Goal: Task Accomplishment & Management: Complete application form

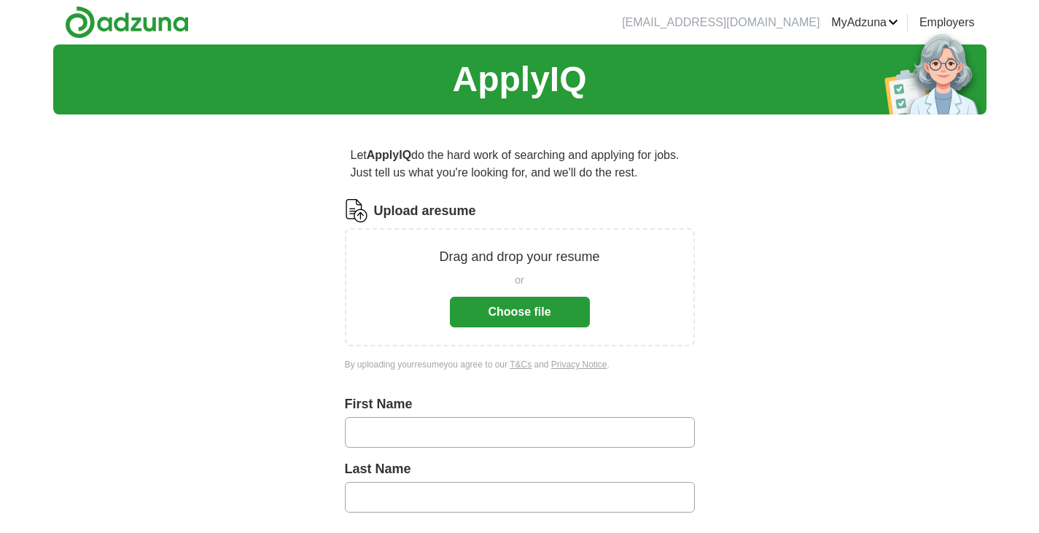
click at [538, 308] on button "Choose file" at bounding box center [520, 312] width 140 height 31
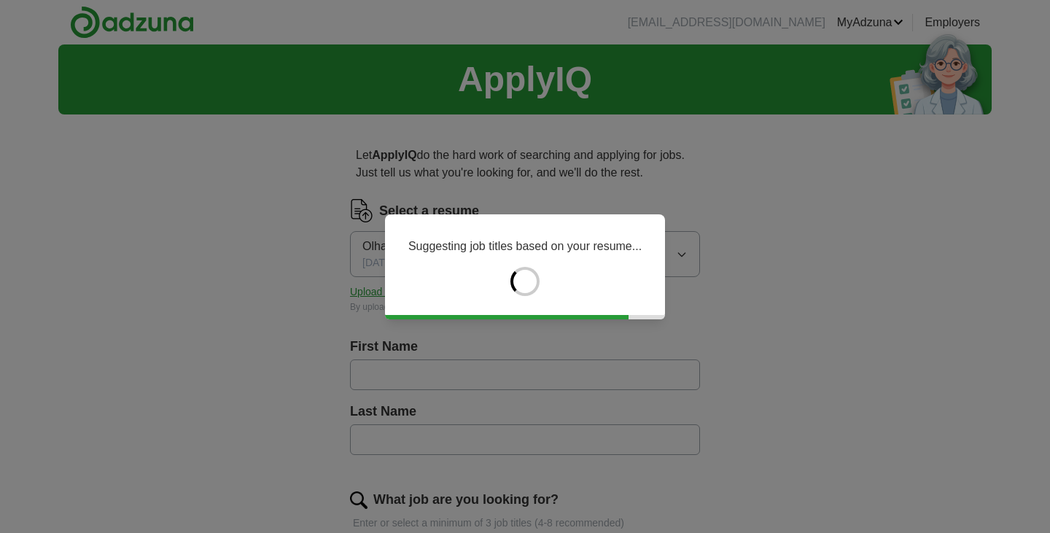
type input "****"
type input "*********"
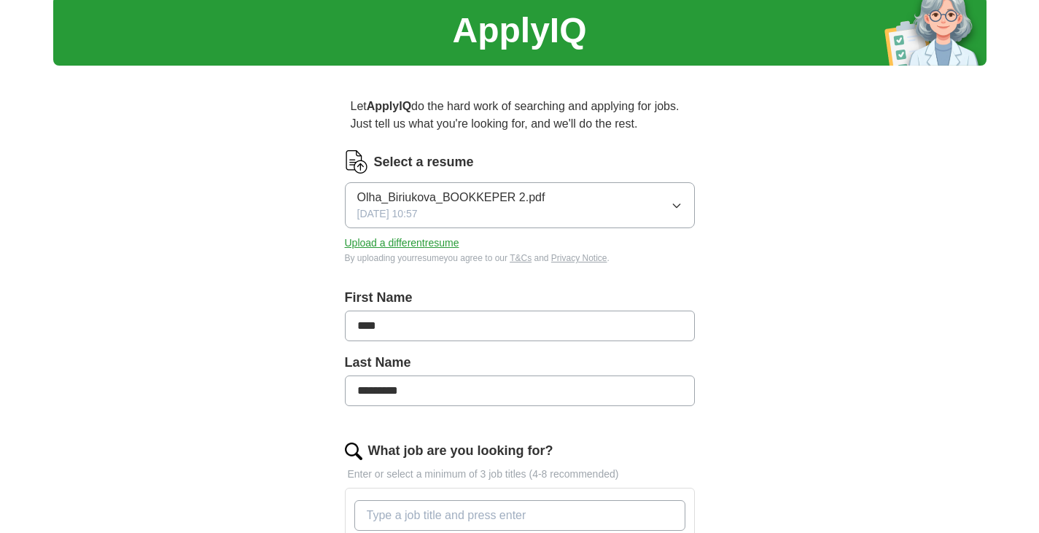
scroll to position [73, 0]
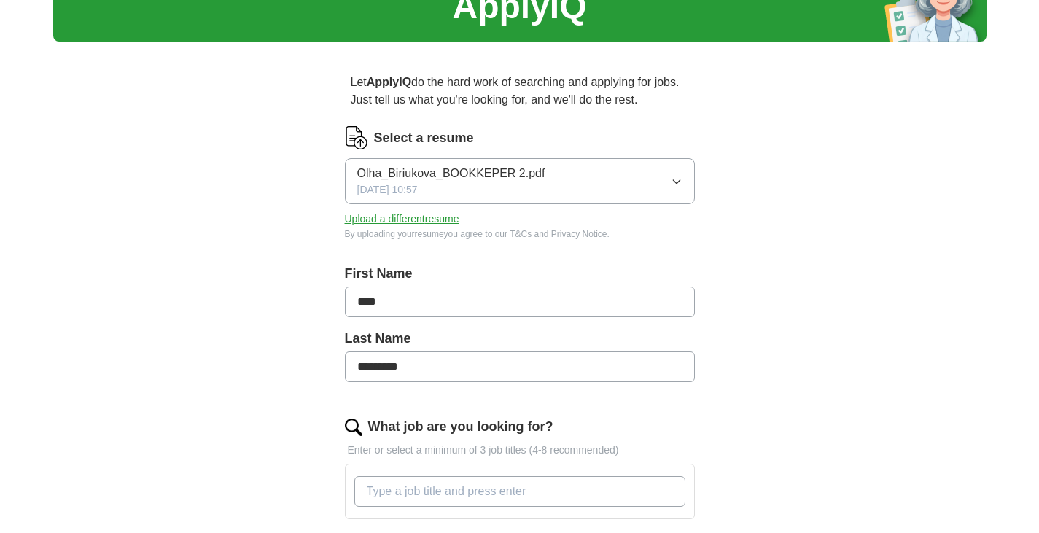
click at [375, 302] on input "****" at bounding box center [520, 301] width 350 height 31
type input "****"
drag, startPoint x: 738, startPoint y: 286, endPoint x: 752, endPoint y: 297, distance: 17.2
click at [734, 286] on div "Let ApplyIQ do the hard work of searching and applying for jobs. Just tell us w…" at bounding box center [519, 443] width 467 height 781
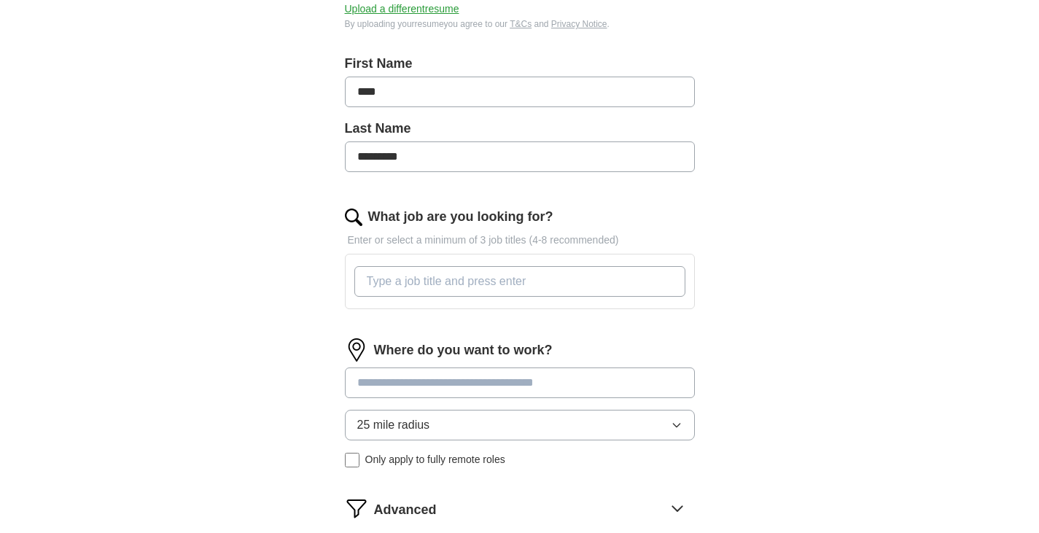
scroll to position [292, 0]
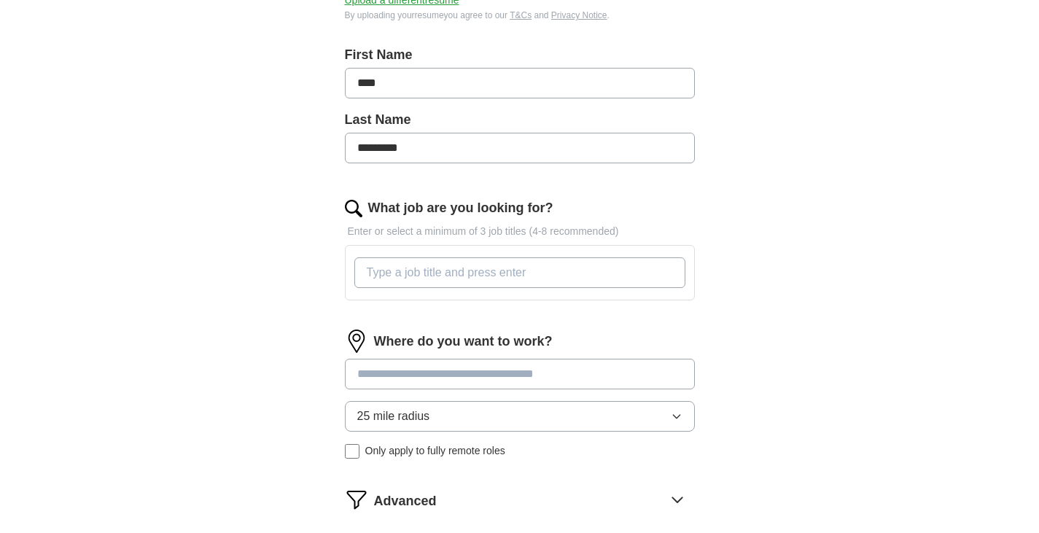
click at [585, 270] on input "What job are you looking for?" at bounding box center [519, 272] width 331 height 31
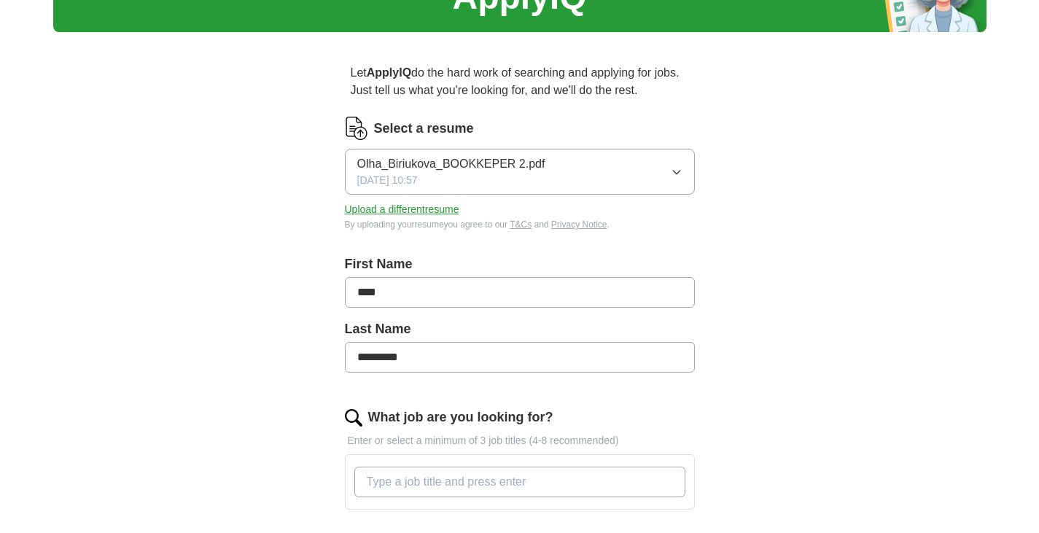
scroll to position [146, 0]
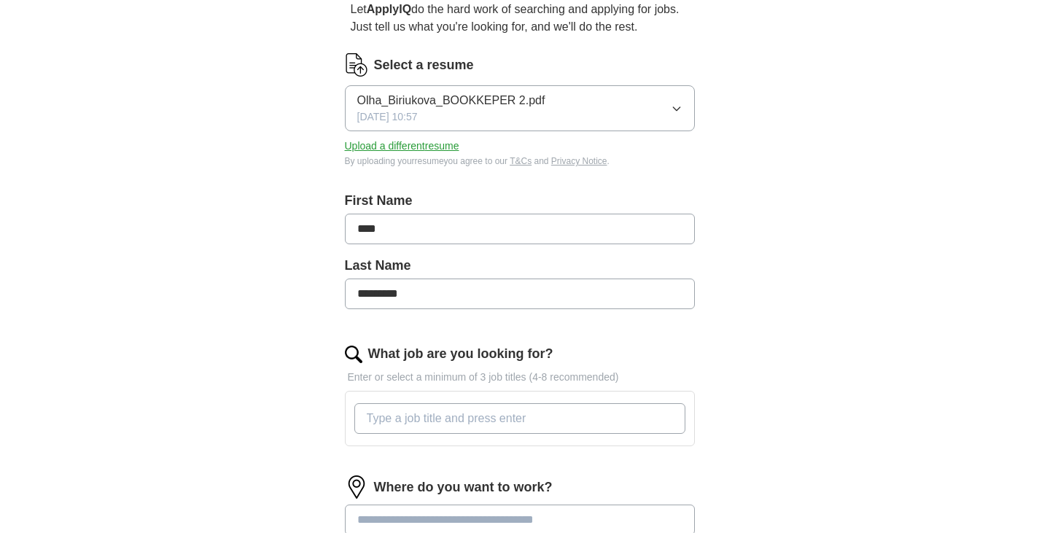
paste input "Accounting Assistant, Accounts Receivable"
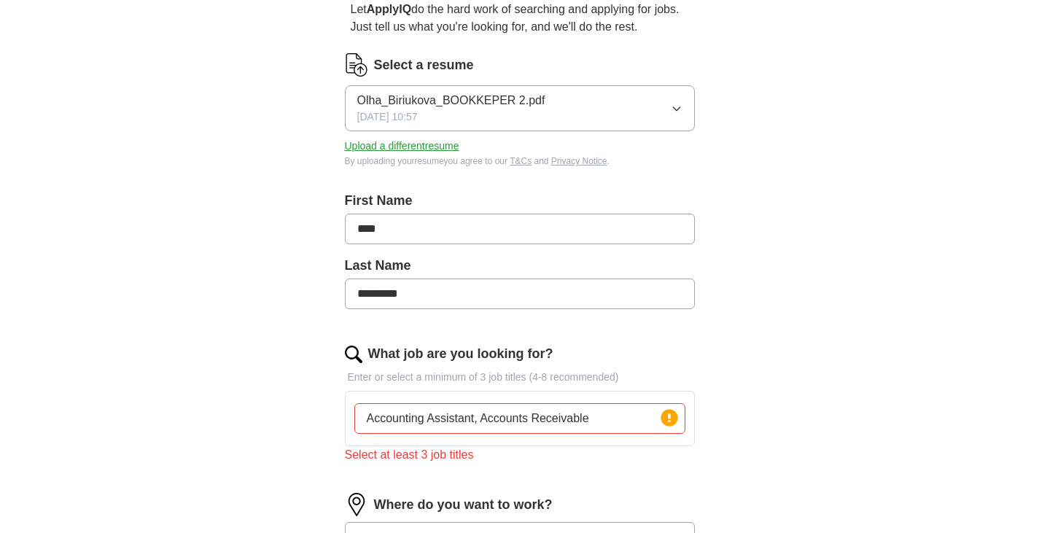
click at [785, 354] on div "ApplyIQ Let ApplyIQ do the hard work of searching and applying for jobs. Just t…" at bounding box center [519, 339] width 933 height 881
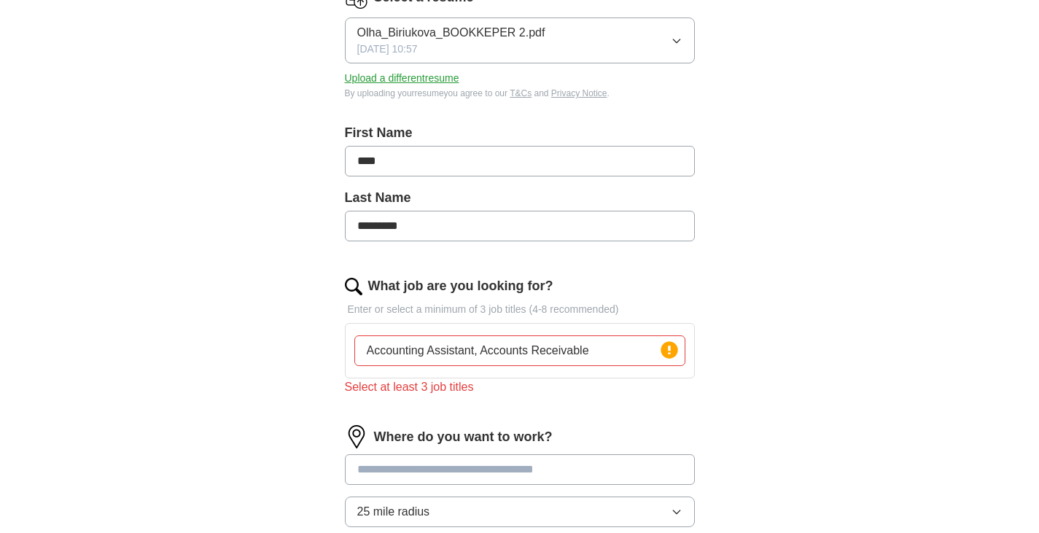
scroll to position [292, 0]
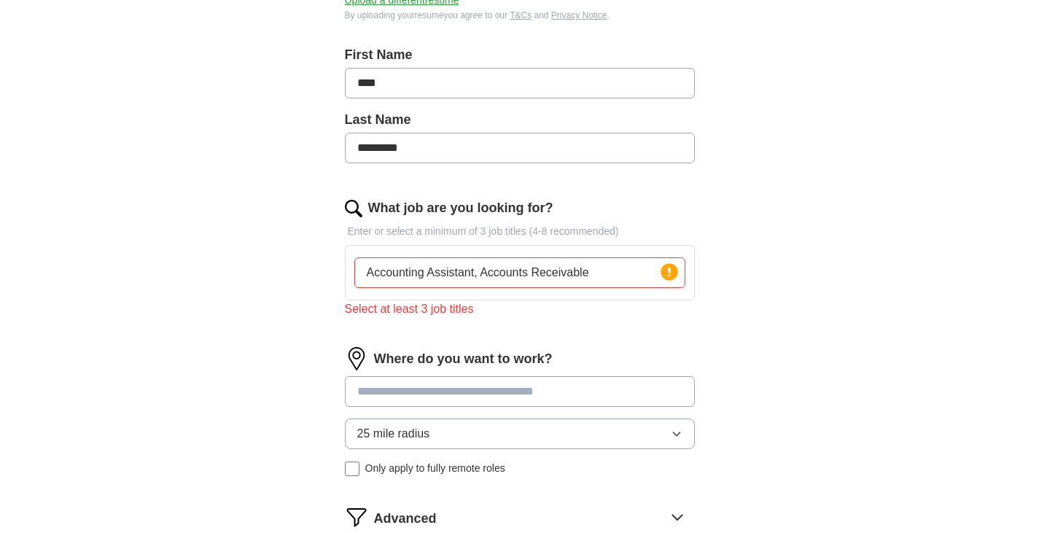
drag, startPoint x: 598, startPoint y: 272, endPoint x: 426, endPoint y: 273, distance: 172.8
click at [426, 273] on input "Accounting Assistant, Accounts Receivable" at bounding box center [519, 272] width 331 height 31
click at [429, 330] on form "Select a resume Olha_Biriukova_BOOKKEPER 2.pdf [DATE] 10:57 Upload a different …" at bounding box center [520, 260] width 350 height 706
click at [546, 311] on div "Select at least 3 job titles" at bounding box center [520, 308] width 350 height 17
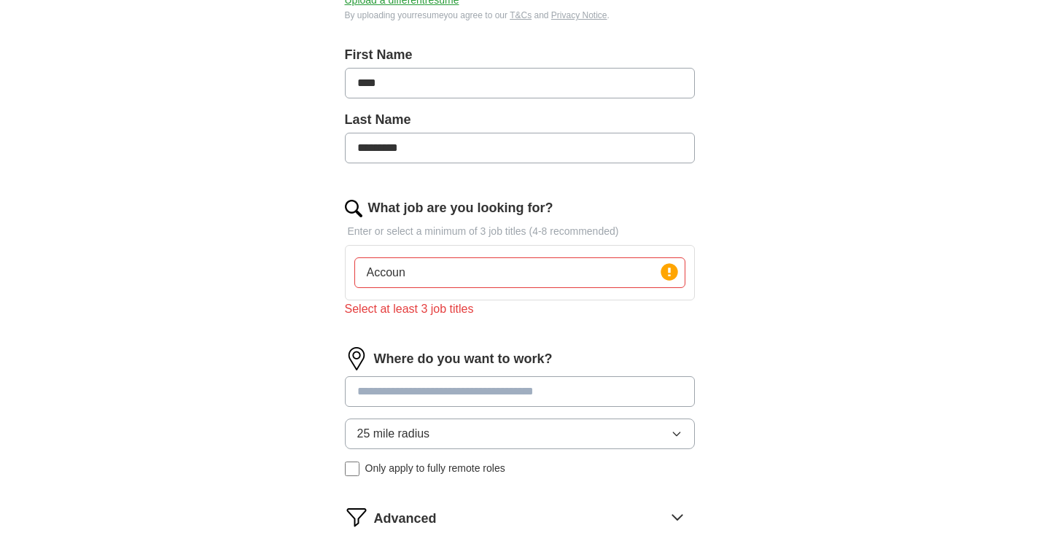
click at [462, 276] on input "Accoun" at bounding box center [519, 272] width 331 height 31
type input "A"
drag, startPoint x: 413, startPoint y: 265, endPoint x: 293, endPoint y: 270, distance: 120.4
click at [289, 268] on div "Let ApplyIQ do the hard work of searching and applying for jobs. Just tell us w…" at bounding box center [519, 234] width 467 height 799
paste input "Senior Accounting Assistant"
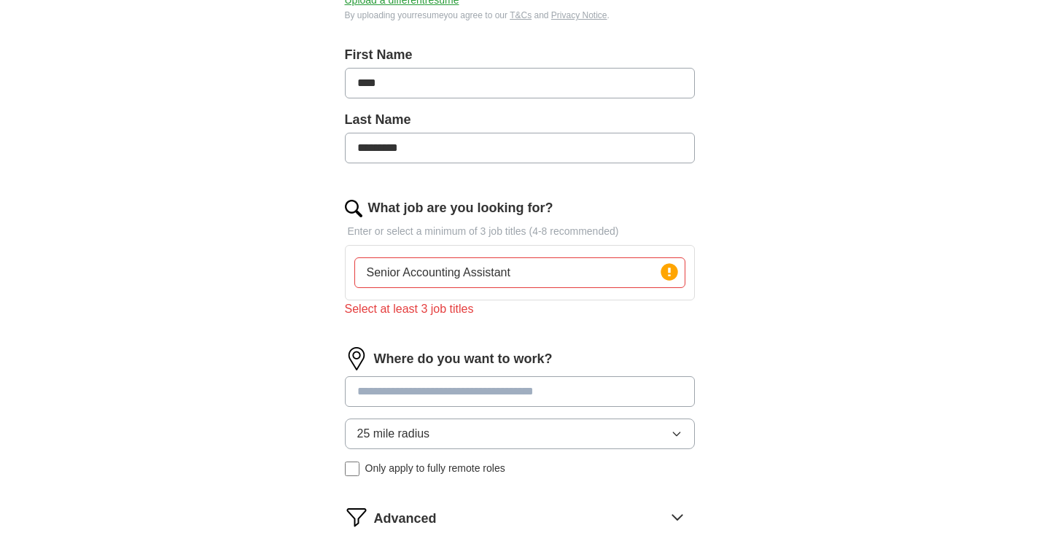
click at [801, 311] on div "ApplyIQ Let ApplyIQ do the hard work of searching and applying for jobs. Just t…" at bounding box center [519, 193] width 933 height 881
click at [660, 276] on icon at bounding box center [669, 272] width 20 height 20
click at [669, 273] on icon at bounding box center [669, 272] width 3 height 9
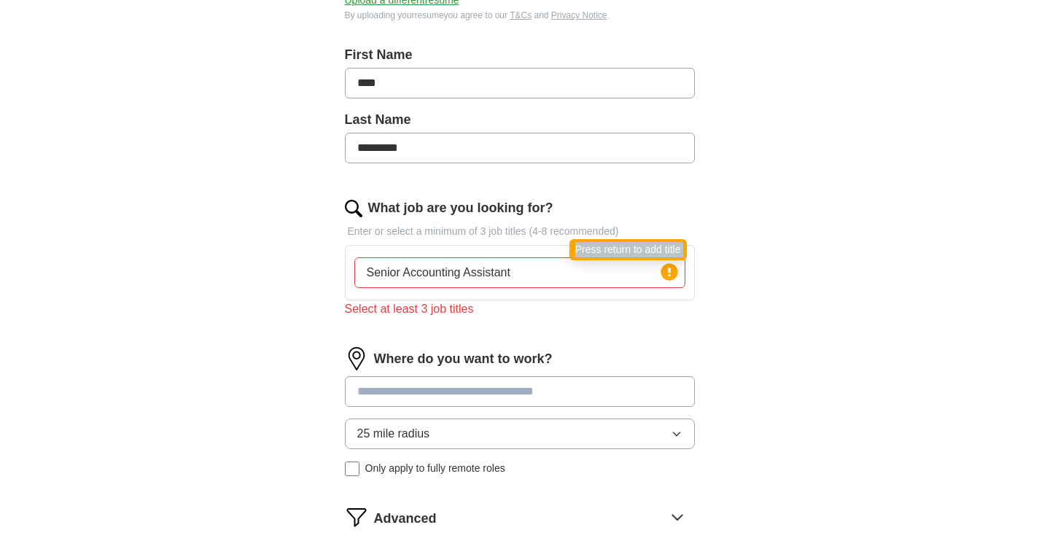
click at [669, 273] on icon at bounding box center [669, 272] width 3 height 9
click at [666, 273] on circle at bounding box center [668, 271] width 17 height 17
click at [532, 275] on input "Senior Accounting Assistant" at bounding box center [519, 272] width 331 height 31
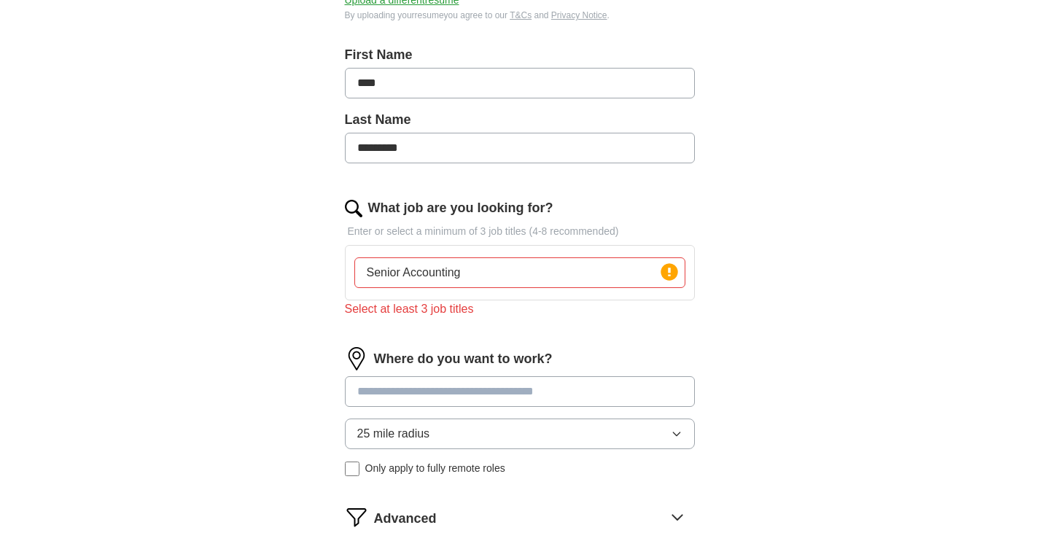
drag, startPoint x: 403, startPoint y: 275, endPoint x: 330, endPoint y: 279, distance: 73.0
click at [330, 279] on div "Let ApplyIQ do the hard work of searching and applying for jobs. Just tell us w…" at bounding box center [519, 234] width 467 height 799
click at [438, 270] on input "Accounting" at bounding box center [519, 272] width 331 height 31
type input "A"
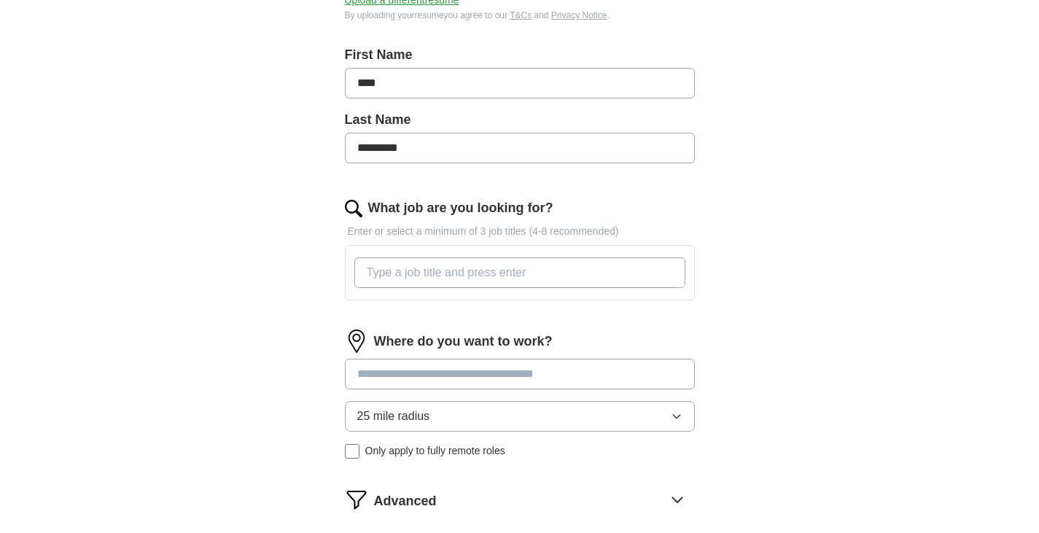
click at [437, 271] on input "What job are you looking for?" at bounding box center [519, 272] width 331 height 31
paste input "Senior Accounting Assistant"
type input "Senior Accounting Assistant"
click at [854, 327] on div "ApplyIQ Let ApplyIQ do the hard work of searching and applying for jobs. Just t…" at bounding box center [519, 184] width 933 height 863
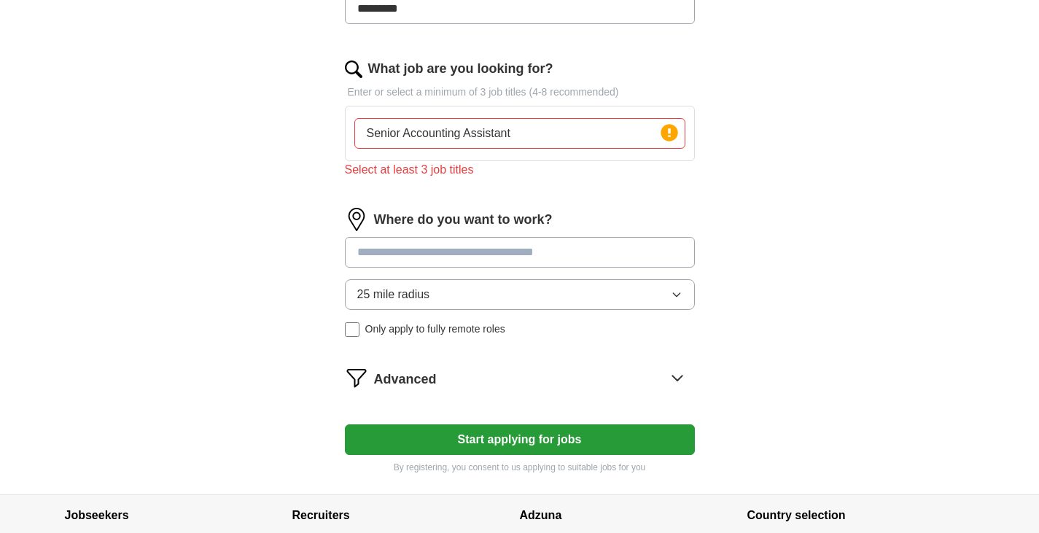
scroll to position [437, 0]
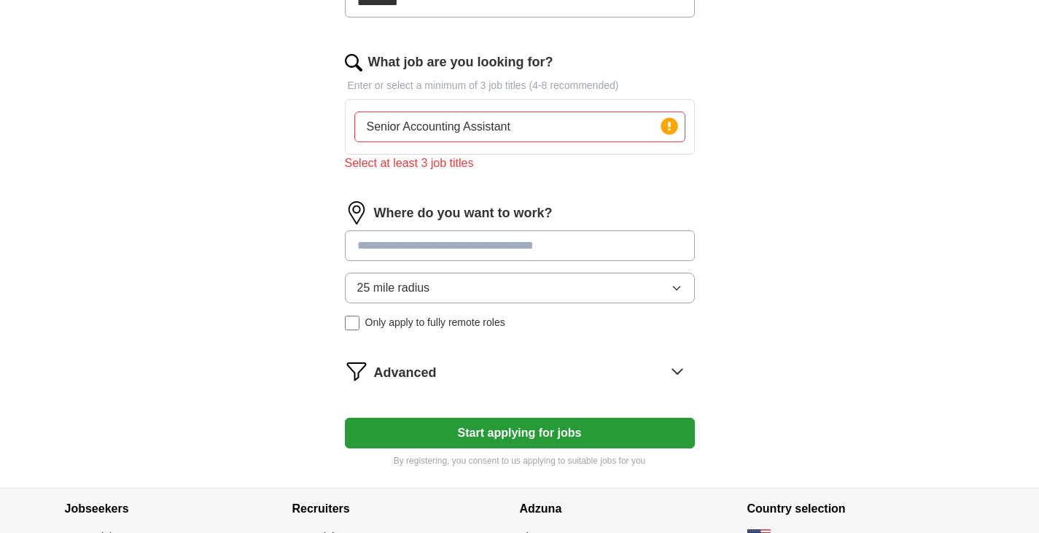
click at [592, 243] on input at bounding box center [520, 245] width 350 height 31
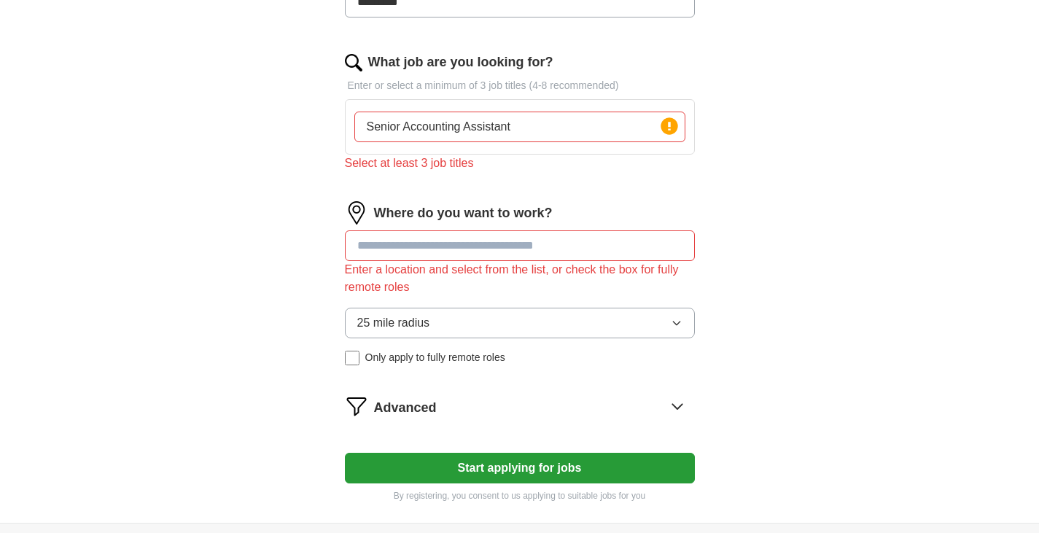
paste input "**********"
click at [830, 271] on div "**********" at bounding box center [519, 65] width 933 height 916
click at [539, 245] on input "**********" at bounding box center [520, 245] width 350 height 31
type input "**********"
click at [833, 327] on div "**********" at bounding box center [519, 65] width 933 height 916
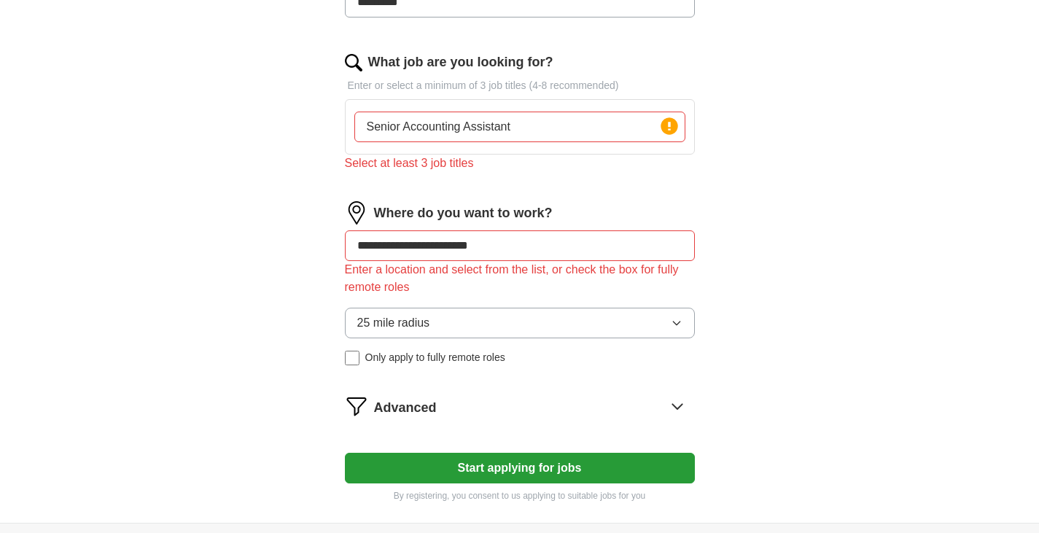
click at [448, 354] on span "Only apply to fully remote roles" at bounding box center [435, 357] width 140 height 15
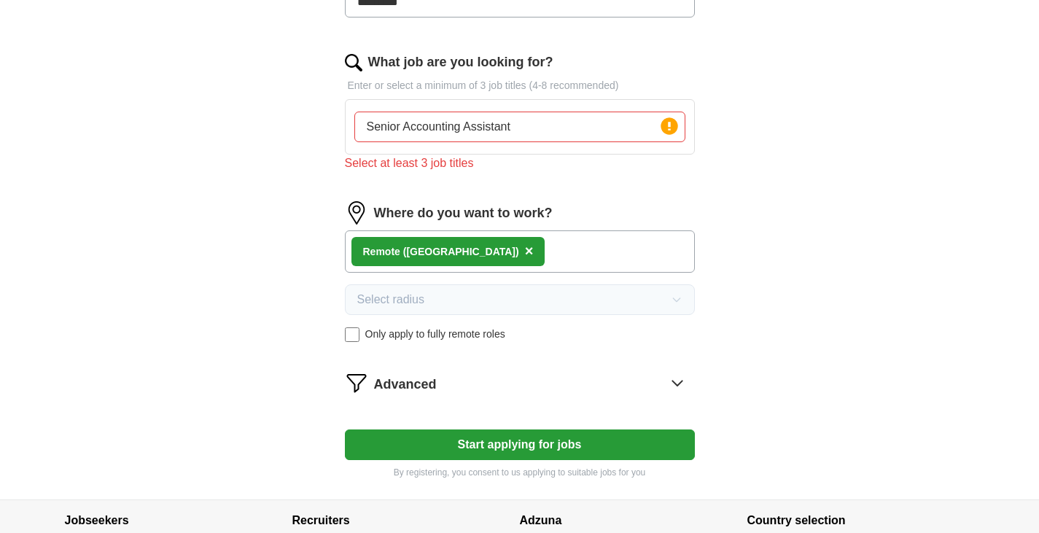
click at [453, 335] on span "Only apply to fully remote roles" at bounding box center [435, 334] width 140 height 15
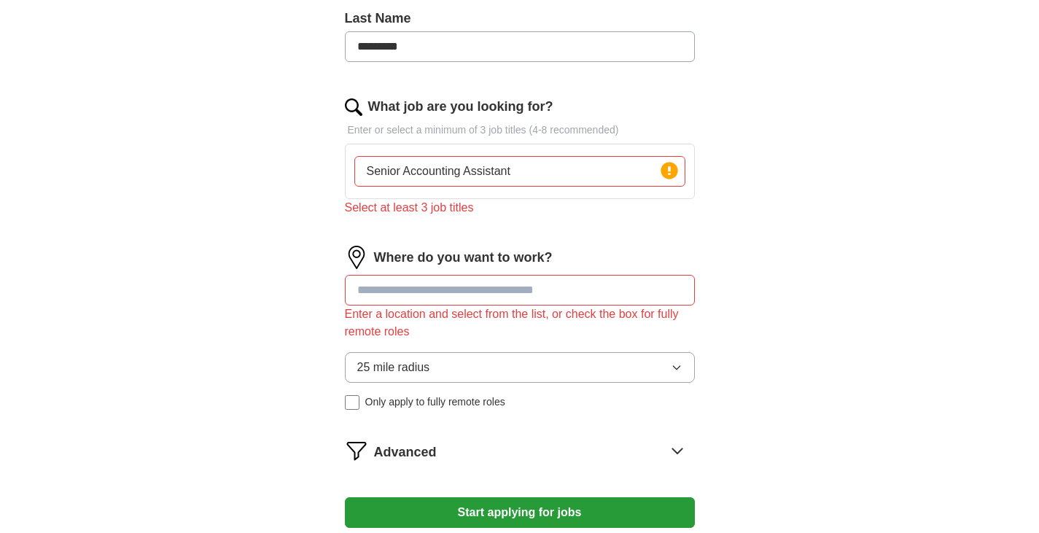
scroll to position [574, 0]
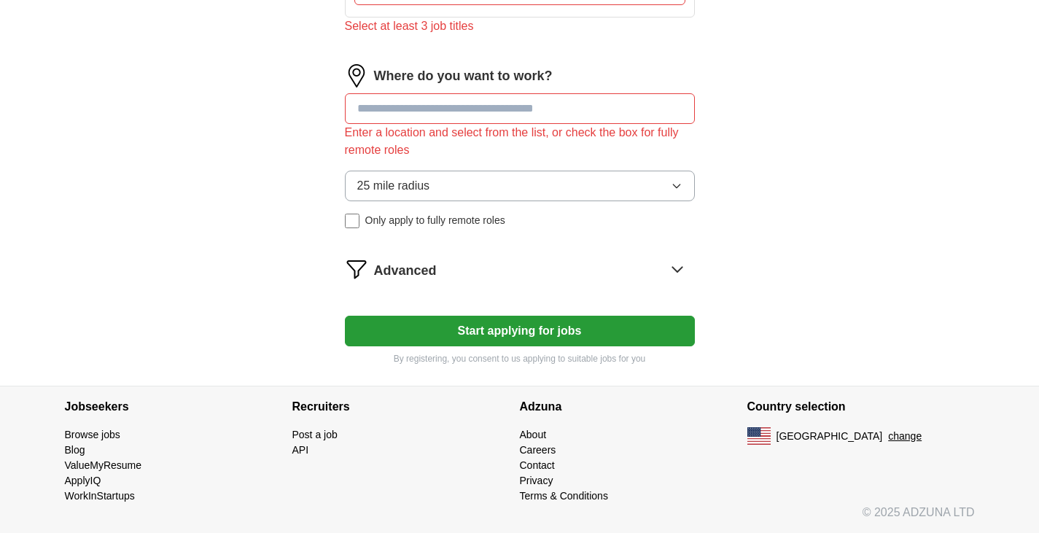
click at [532, 337] on button "Start applying for jobs" at bounding box center [520, 331] width 350 height 31
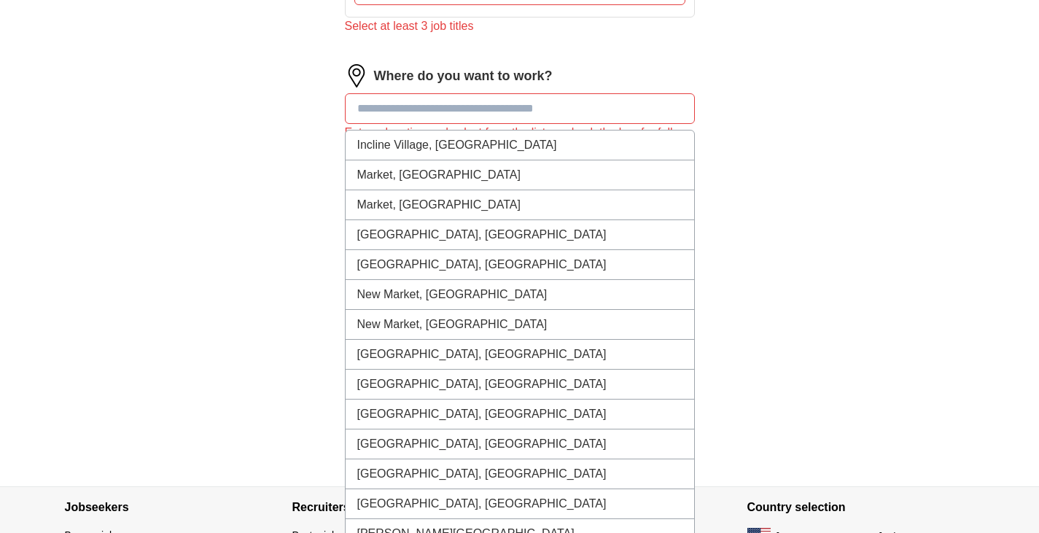
click at [426, 108] on input at bounding box center [520, 108] width 350 height 31
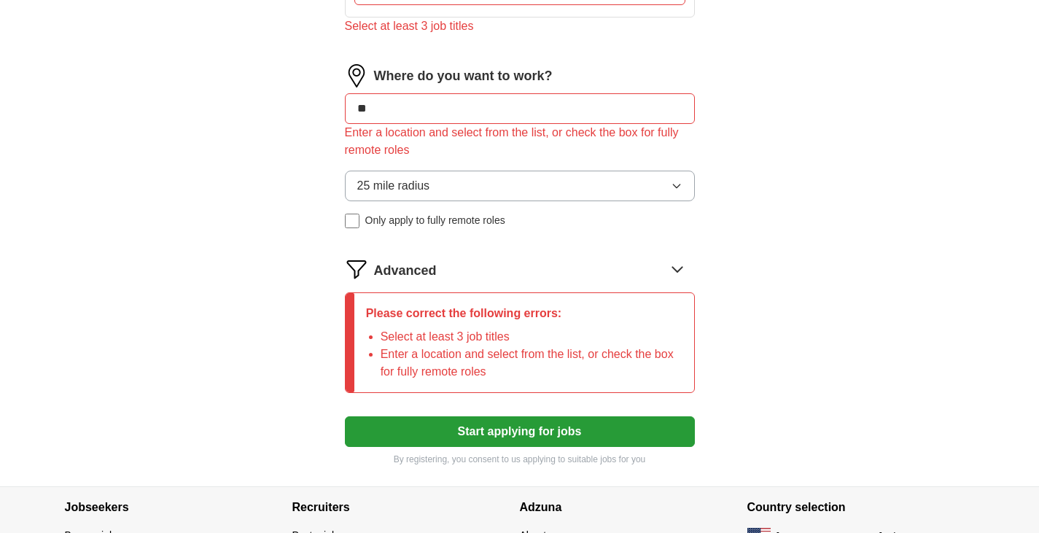
type input "*"
click at [439, 108] on input "*" at bounding box center [520, 108] width 350 height 31
click at [434, 108] on input at bounding box center [520, 108] width 350 height 31
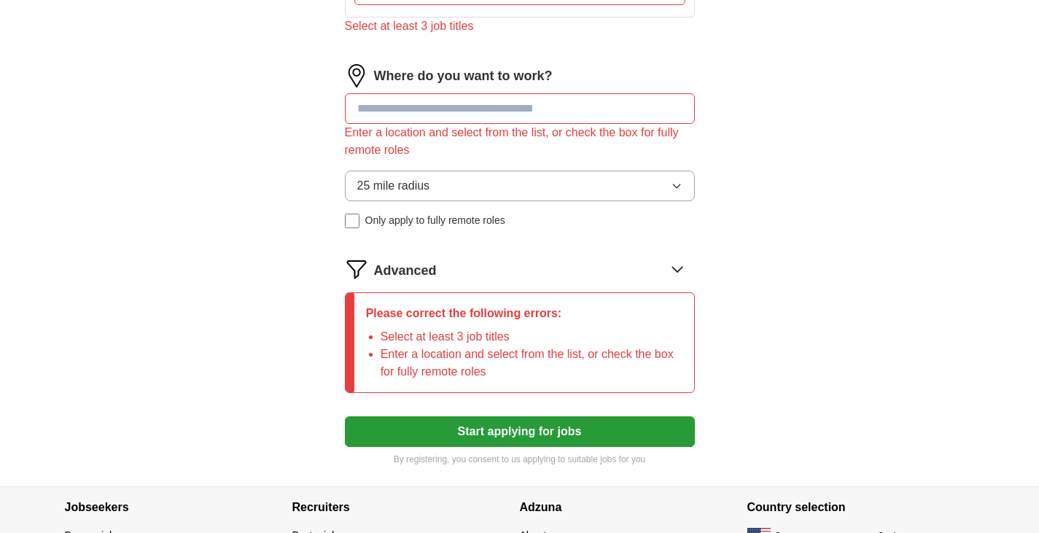
click at [433, 108] on input at bounding box center [520, 108] width 350 height 31
type input "*"
click at [422, 80] on label "Where do you want to work?" at bounding box center [463, 76] width 179 height 20
click at [351, 79] on img at bounding box center [356, 75] width 23 height 23
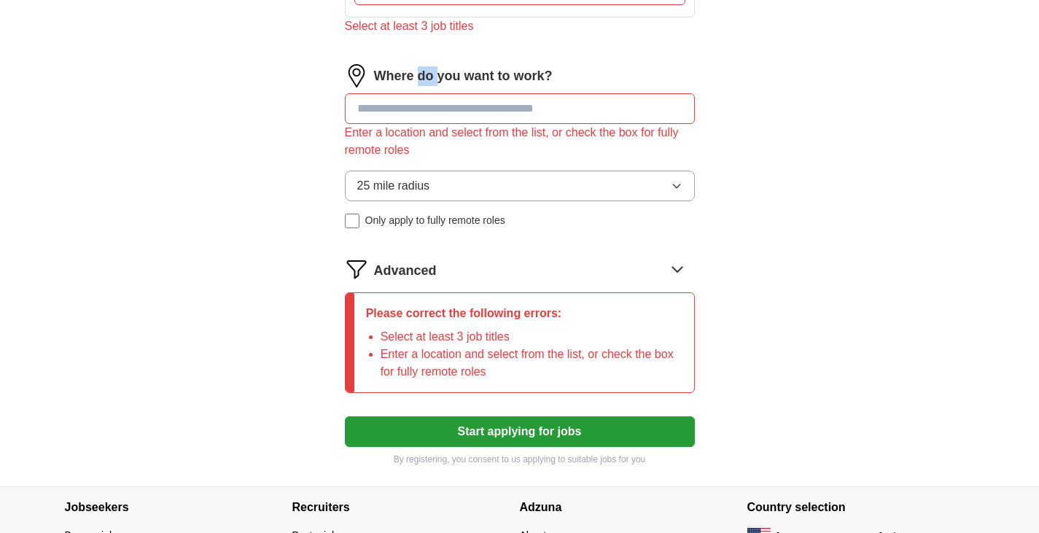
click at [354, 78] on img at bounding box center [356, 75] width 23 height 23
click at [360, 135] on div "Enter a location and select from the list, or check the box for fully remote ro…" at bounding box center [520, 141] width 350 height 35
click at [521, 154] on div "Enter a location and select from the list, or check the box for fully remote ro…" at bounding box center [520, 141] width 350 height 35
drag, startPoint x: 875, startPoint y: 244, endPoint x: 840, endPoint y: 174, distance: 77.9
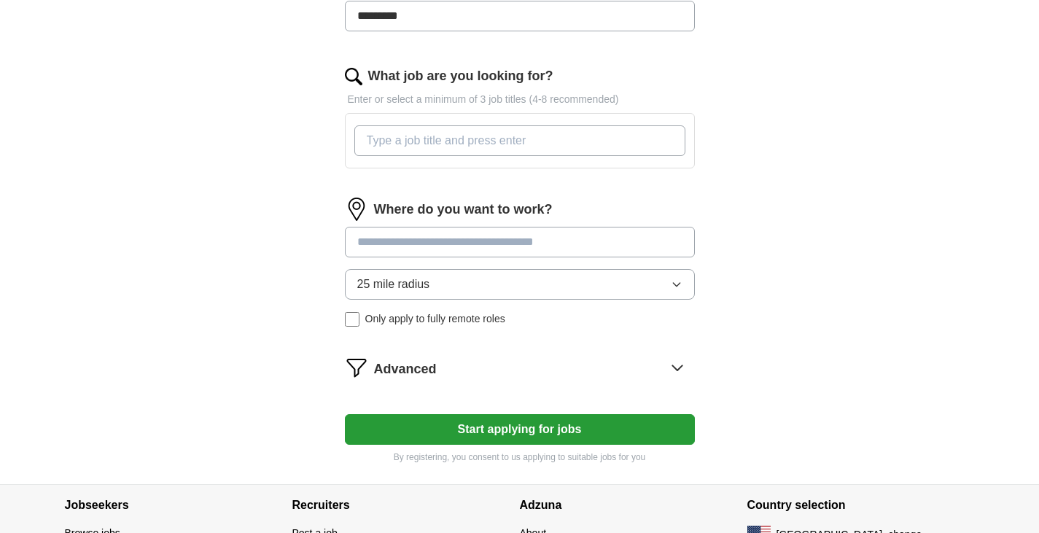
click at [405, 191] on form "Select a resume Olha_Biriukova_BOOKKEPER 2.pdf 08/27/2025, 15:57 Upload a diffe…" at bounding box center [520, 119] width 350 height 688
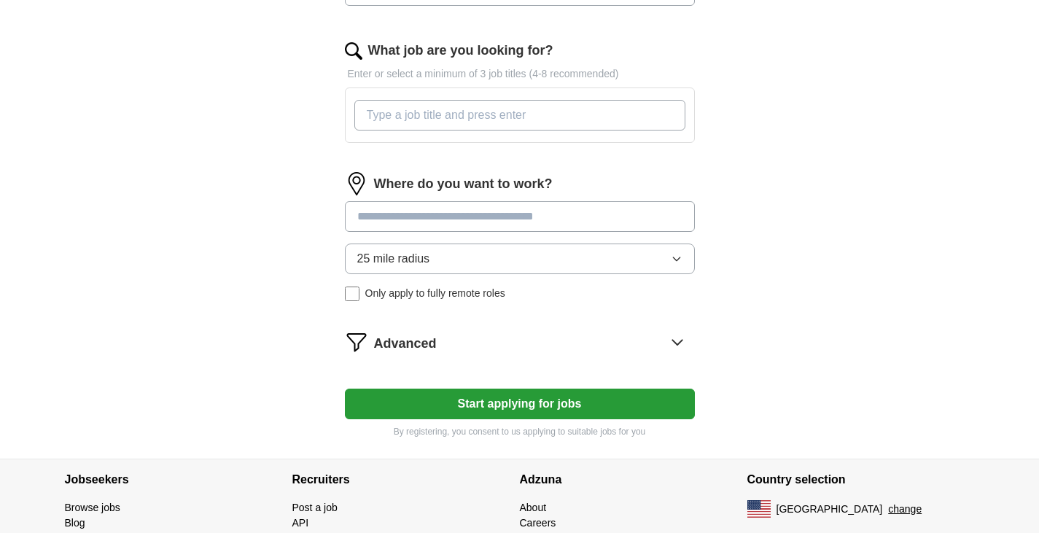
click at [410, 119] on input "What job are you looking for?" at bounding box center [519, 115] width 331 height 31
type input "accountant"
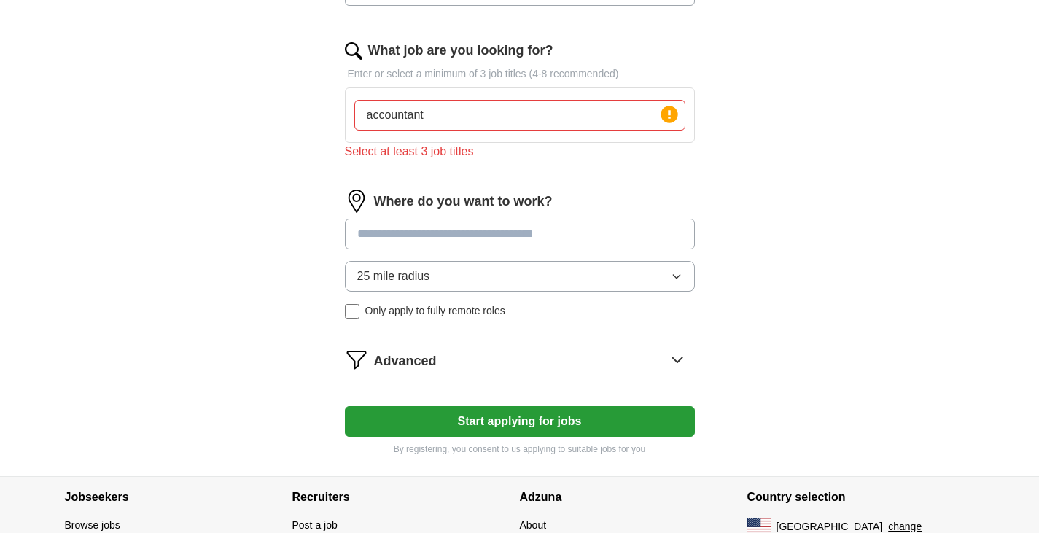
click at [450, 212] on div "Where do you want to work? 25 mile radius Only apply to fully remote roles" at bounding box center [520, 260] width 350 height 141
click at [442, 230] on input at bounding box center [520, 234] width 350 height 31
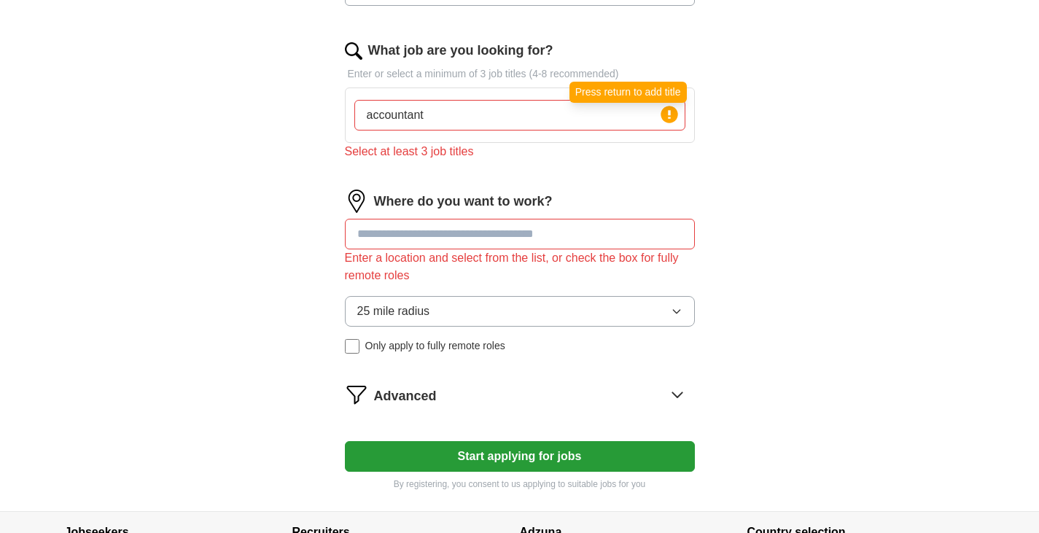
click at [663, 120] on icon at bounding box center [669, 114] width 20 height 20
click at [664, 120] on circle at bounding box center [668, 114] width 17 height 17
drag, startPoint x: 664, startPoint y: 120, endPoint x: 630, endPoint y: 130, distance: 36.0
click at [663, 120] on circle at bounding box center [668, 114] width 17 height 17
click at [491, 241] on input at bounding box center [520, 234] width 350 height 31
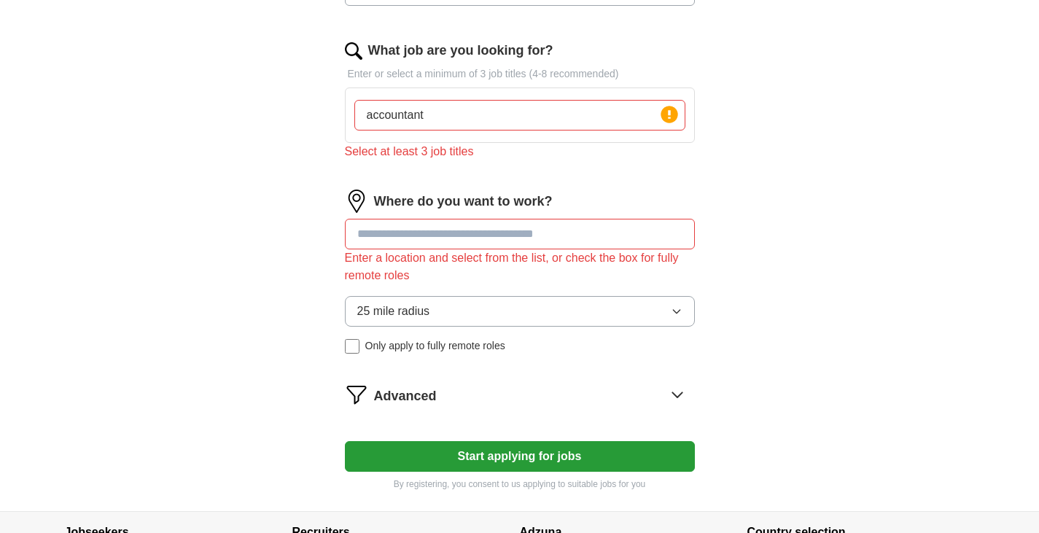
click at [491, 227] on input at bounding box center [520, 234] width 350 height 31
click at [485, 230] on input at bounding box center [520, 234] width 350 height 31
drag, startPoint x: 485, startPoint y: 230, endPoint x: 426, endPoint y: 232, distance: 58.4
click at [426, 232] on input at bounding box center [520, 234] width 350 height 31
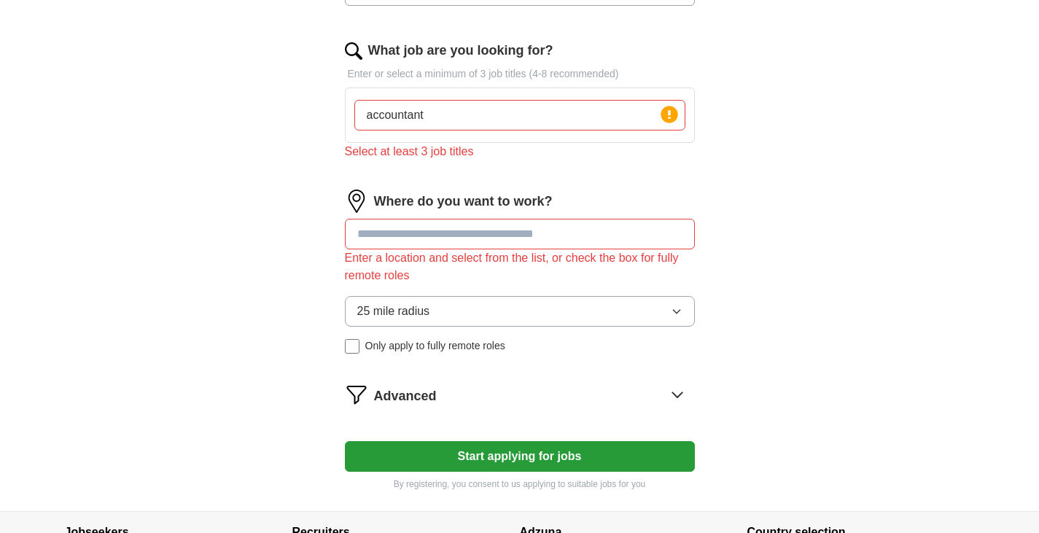
click at [425, 231] on input at bounding box center [520, 234] width 350 height 31
click at [810, 308] on div "ApplyIQ Let ApplyIQ do the hard work of searching and applying for jobs. Just t…" at bounding box center [519, 53] width 933 height 916
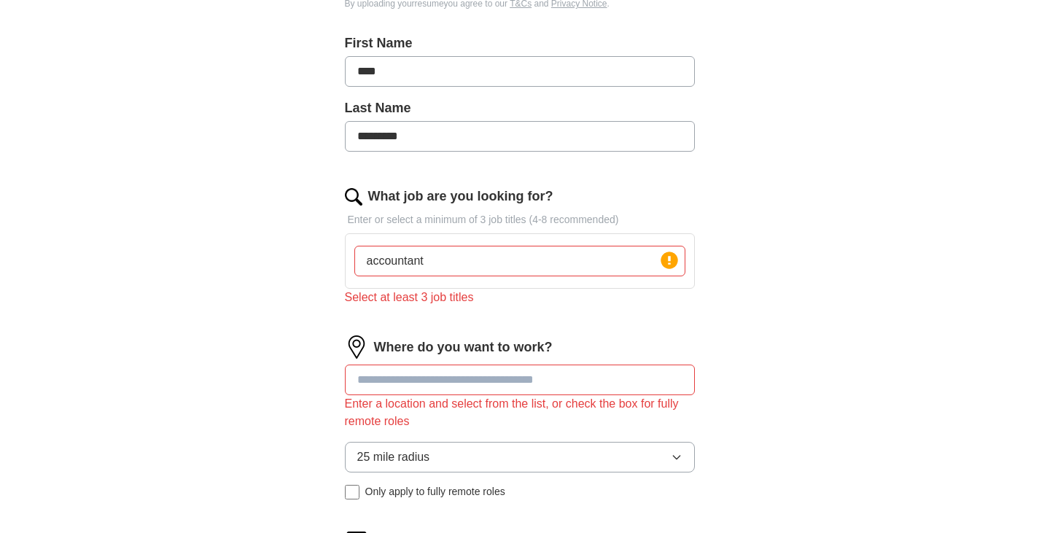
scroll to position [0, 0]
